Goal: Check status: Check status

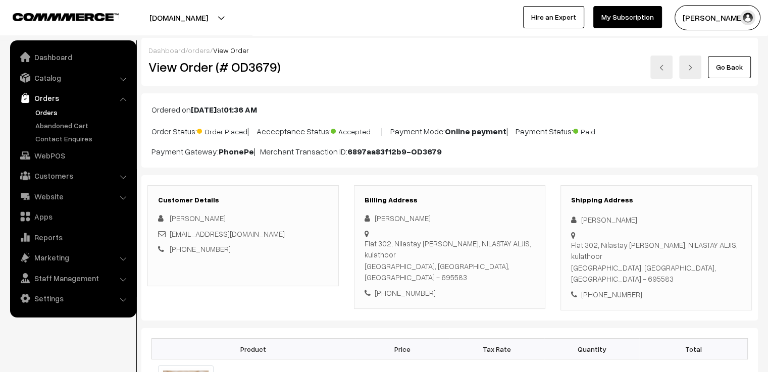
click at [710, 70] on link "Go Back" at bounding box center [729, 67] width 43 height 22
